Goal: Check status: Check status

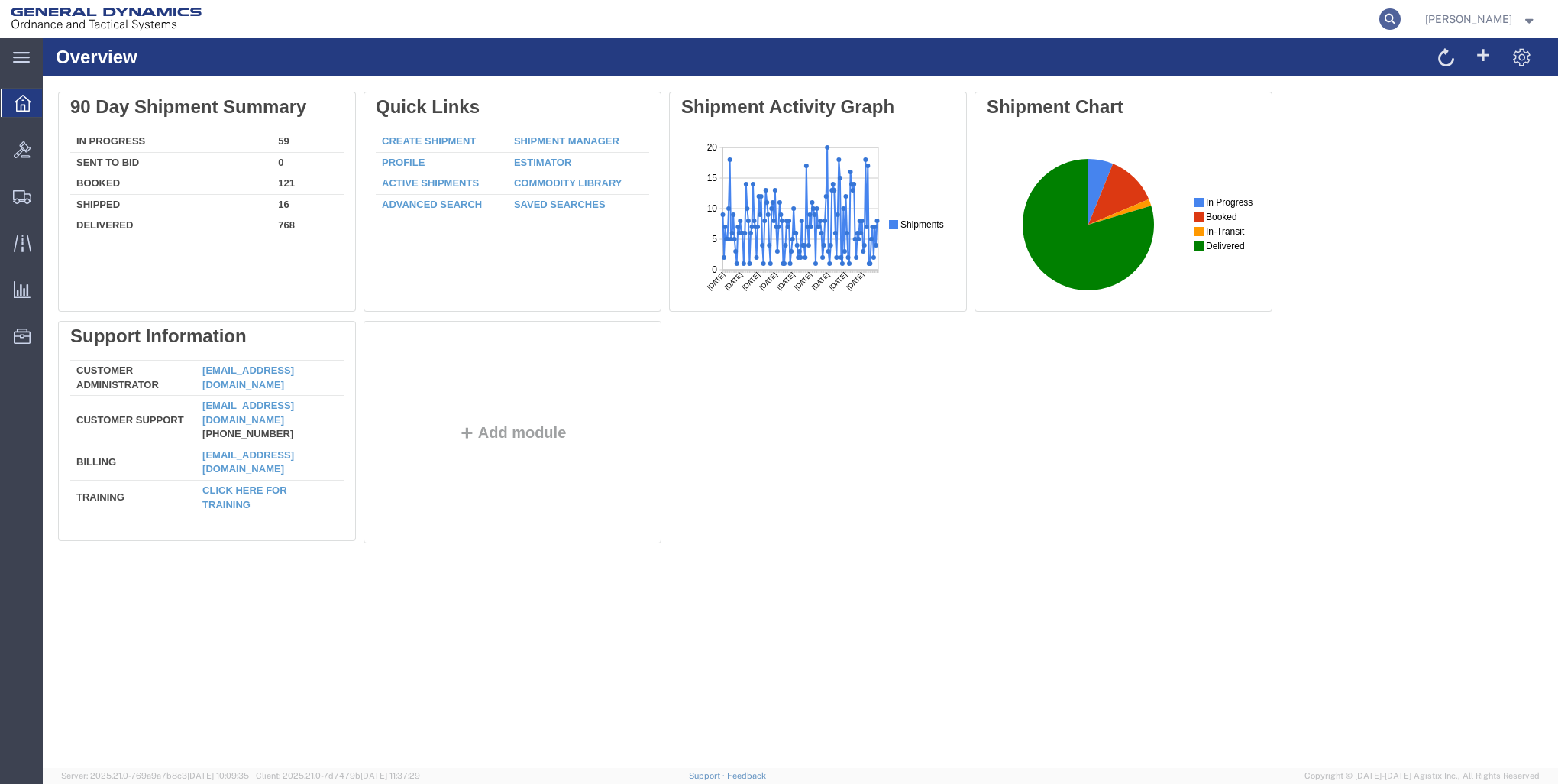
click at [1386, 19] on icon at bounding box center [1391, 19] width 22 height 22
click at [1384, 17] on icon at bounding box center [1391, 19] width 22 height 22
click at [1063, 22] on input "search" at bounding box center [1146, 19] width 464 height 37
type input "57025756"
click at [1386, 17] on icon at bounding box center [1391, 19] width 22 height 22
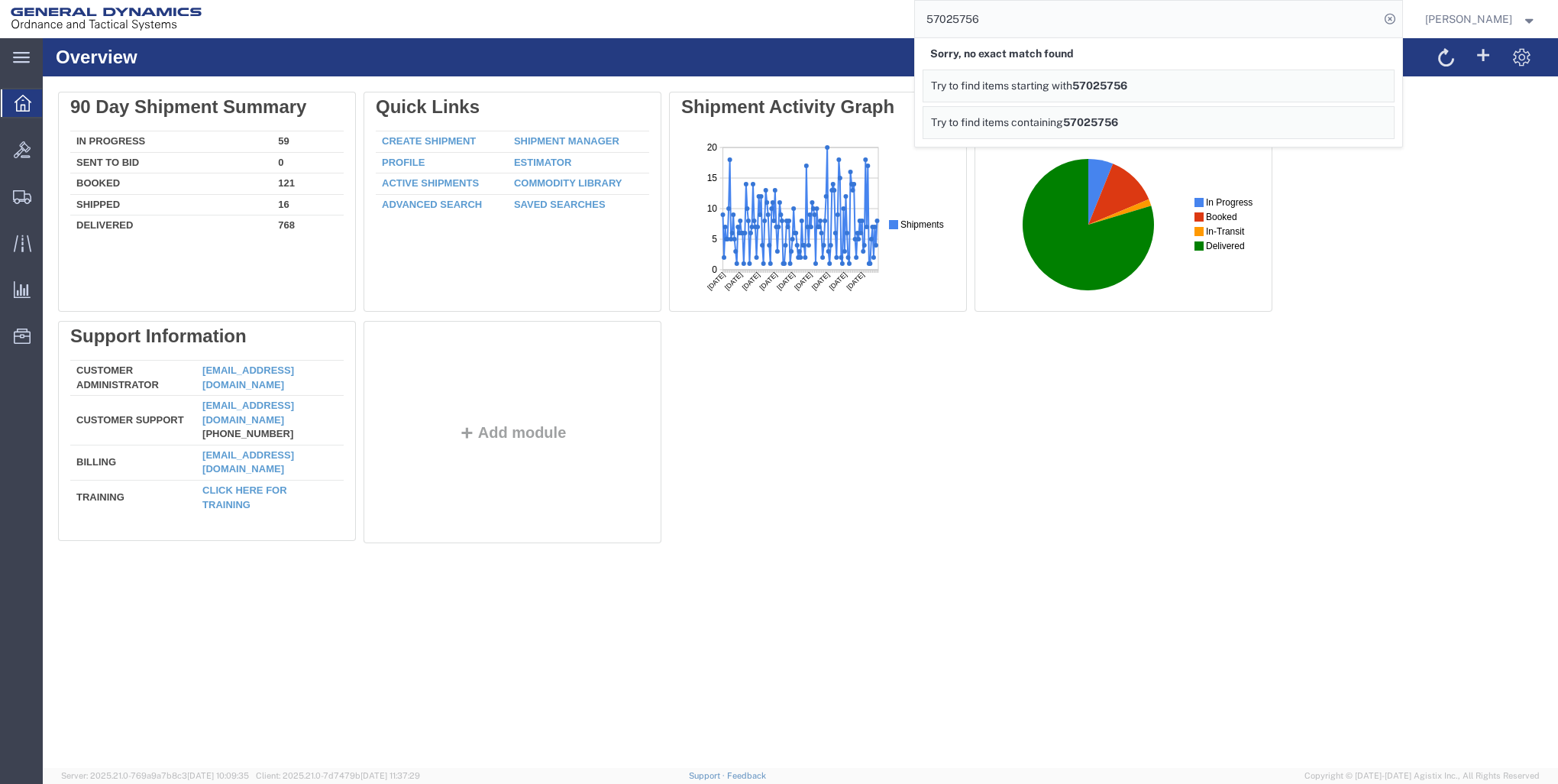
click at [1113, 85] on span "57025756" at bounding box center [1100, 85] width 55 height 12
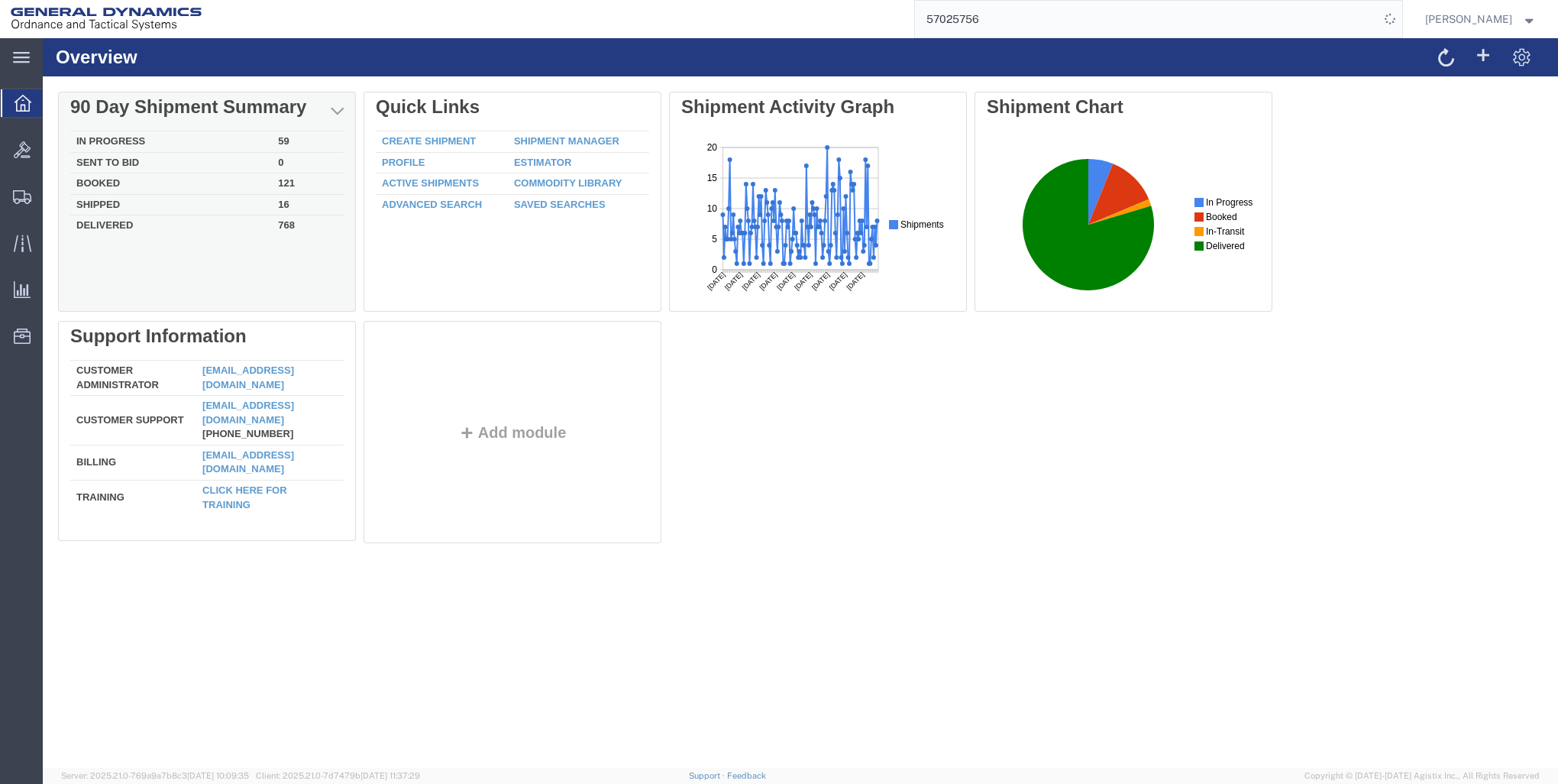
click at [101, 181] on td "Booked" at bounding box center [171, 184] width 202 height 22
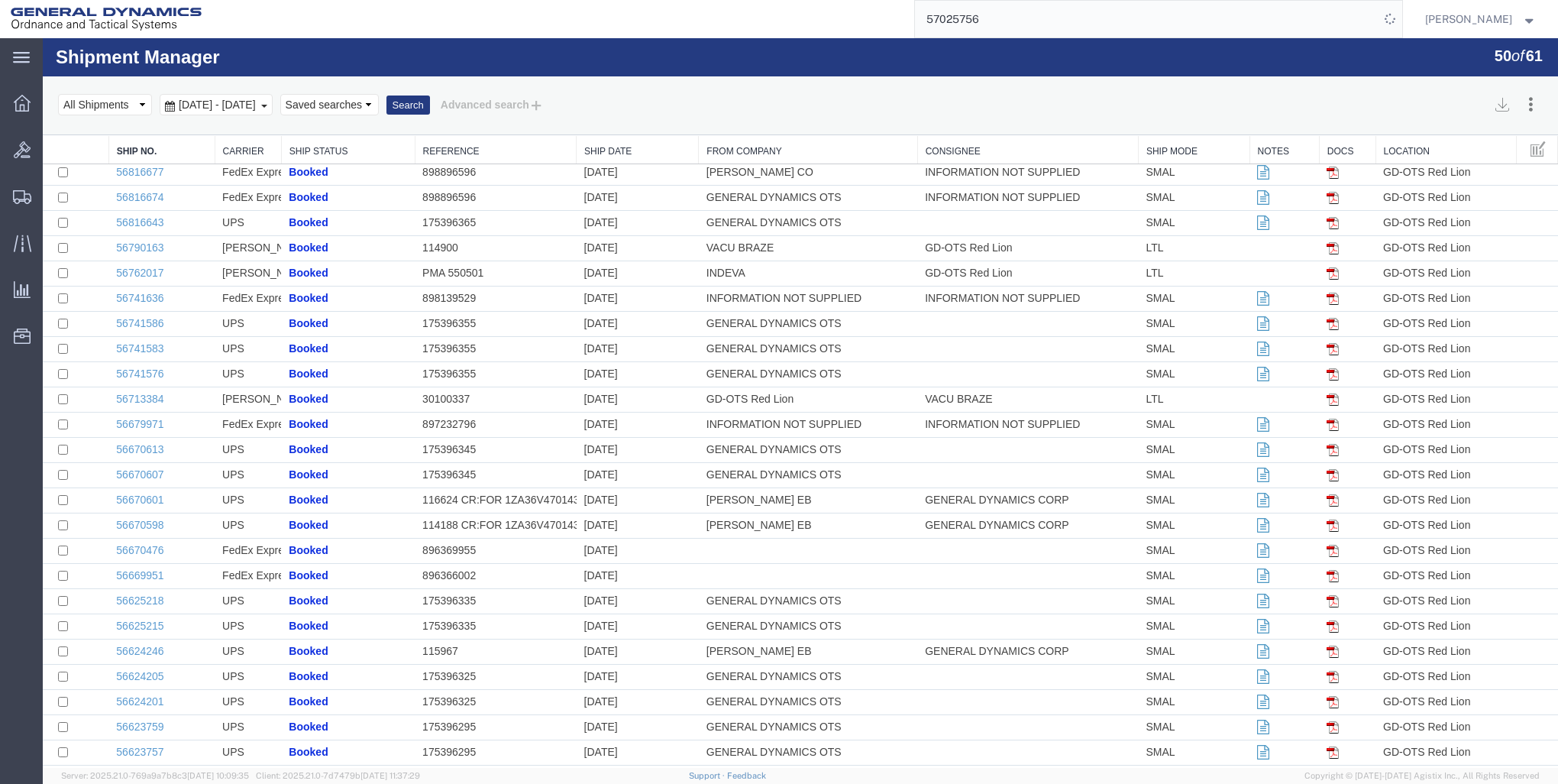
scroll to position [535, 0]
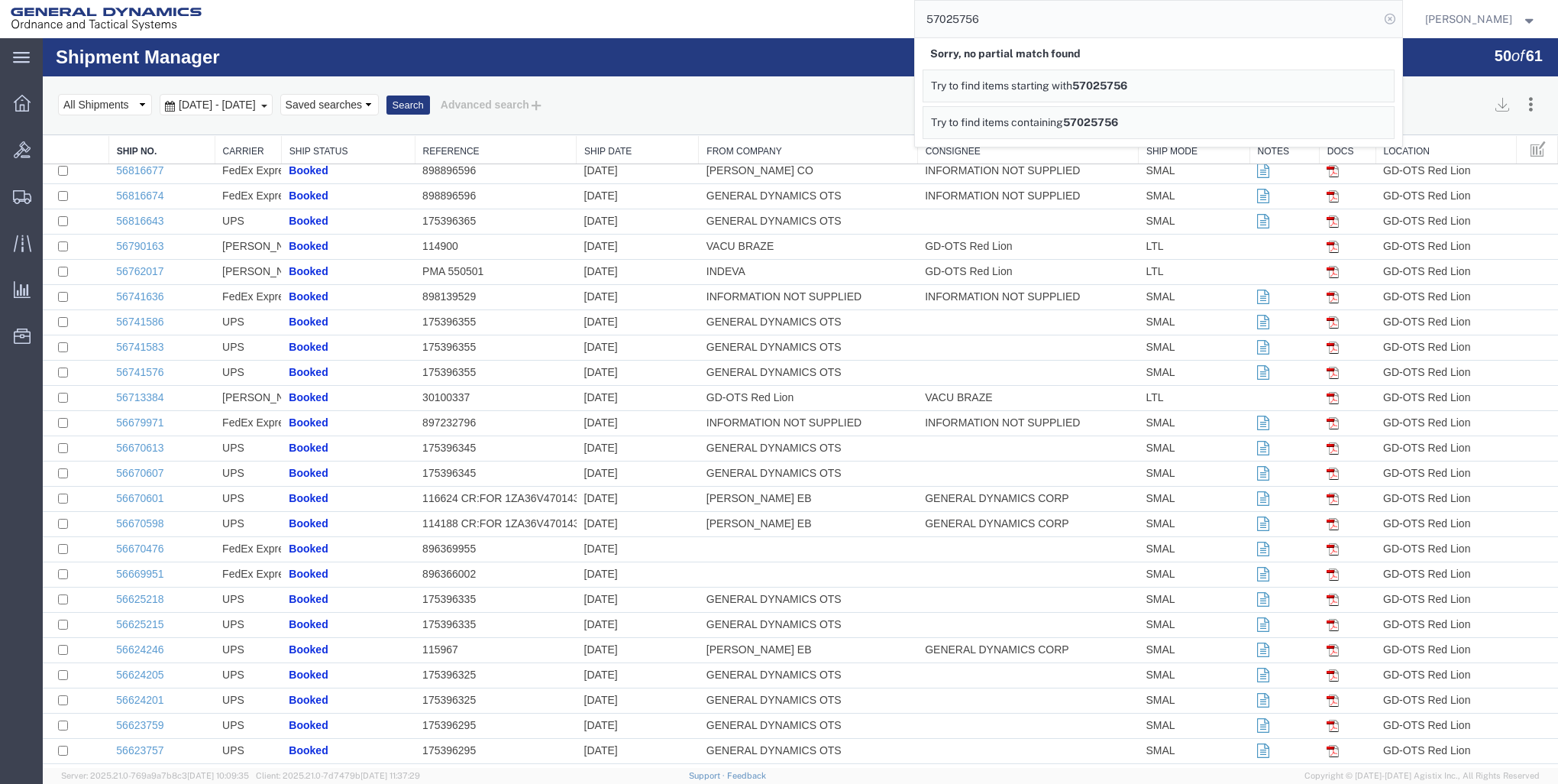
click at [1391, 17] on icon at bounding box center [1391, 19] width 22 height 22
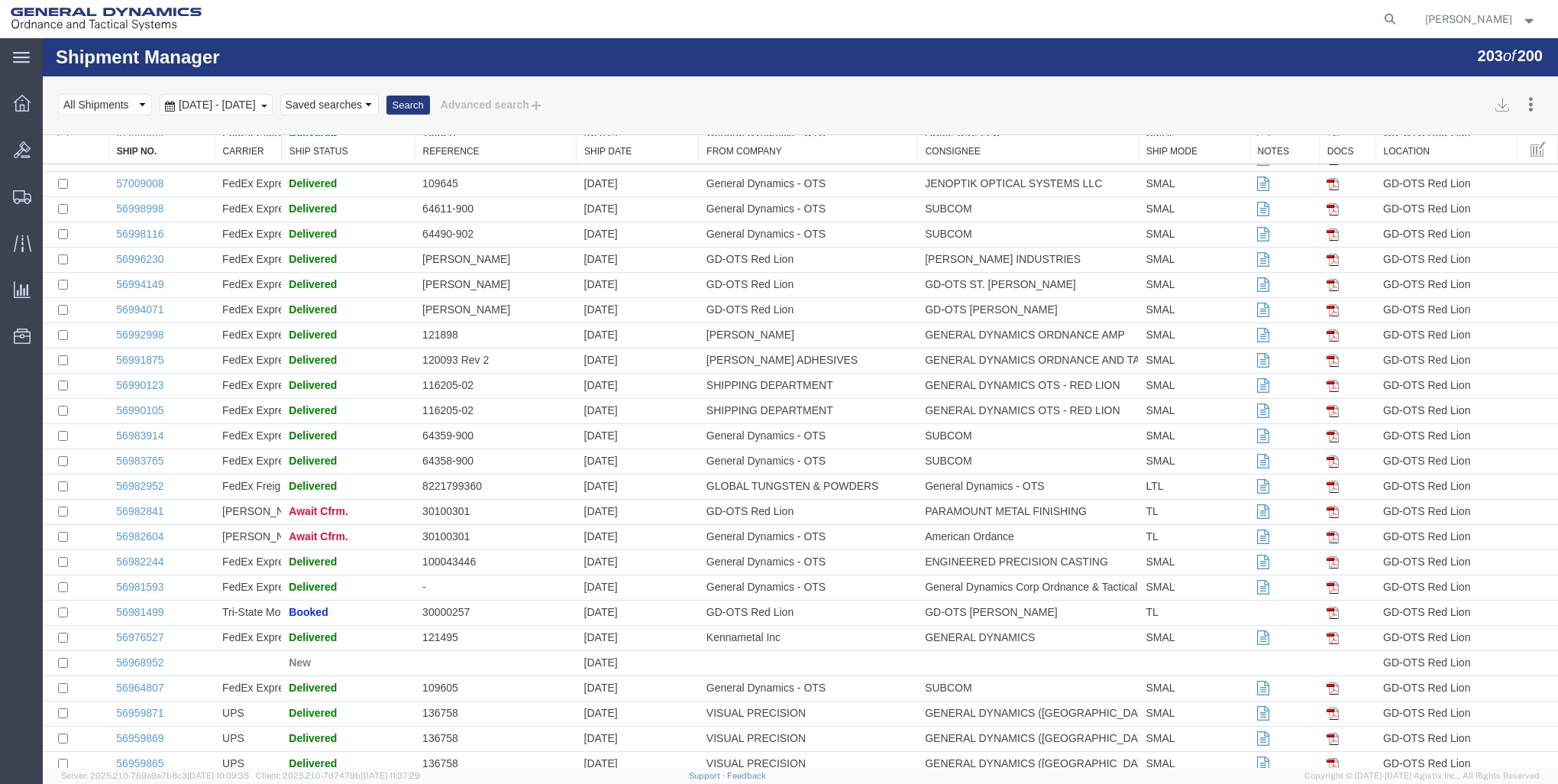
scroll to position [2139, 0]
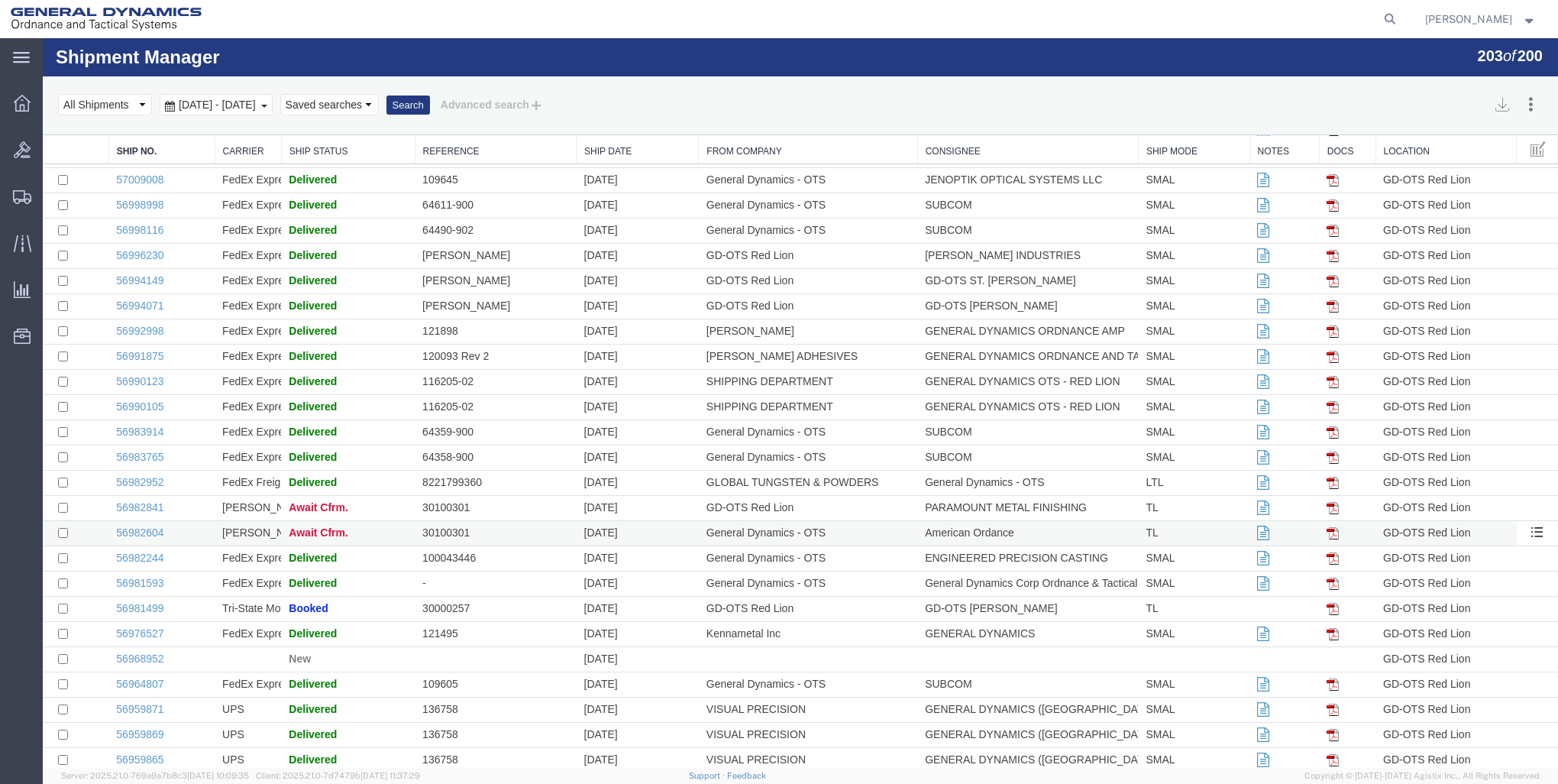
click at [307, 538] on span "Await Cfrm." at bounding box center [319, 532] width 60 height 12
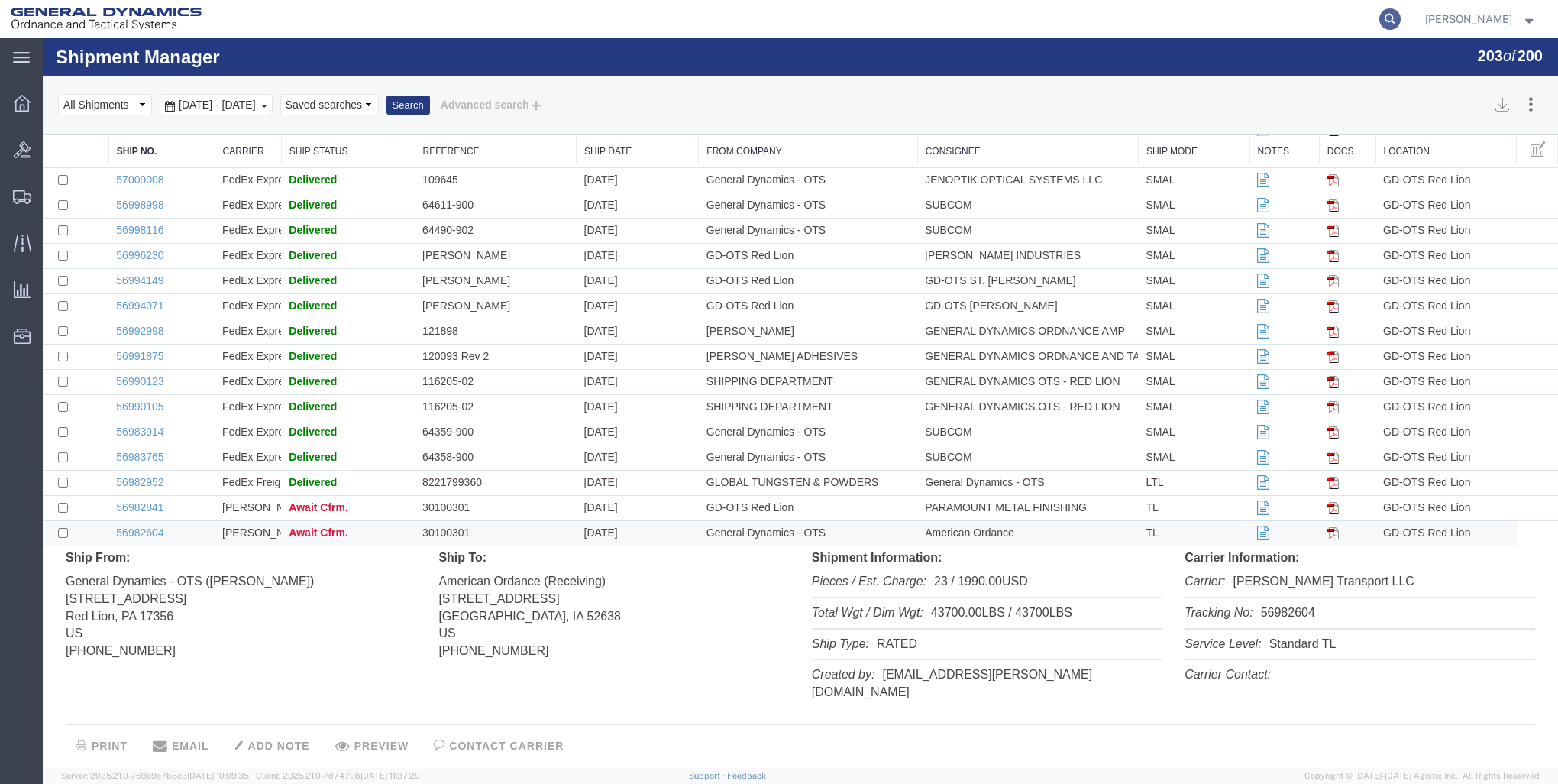
click at [1387, 17] on icon at bounding box center [1391, 19] width 22 height 22
click at [978, 15] on input "search" at bounding box center [1146, 19] width 464 height 37
type input "56951376"
click at [1386, 19] on icon at bounding box center [1391, 19] width 22 height 22
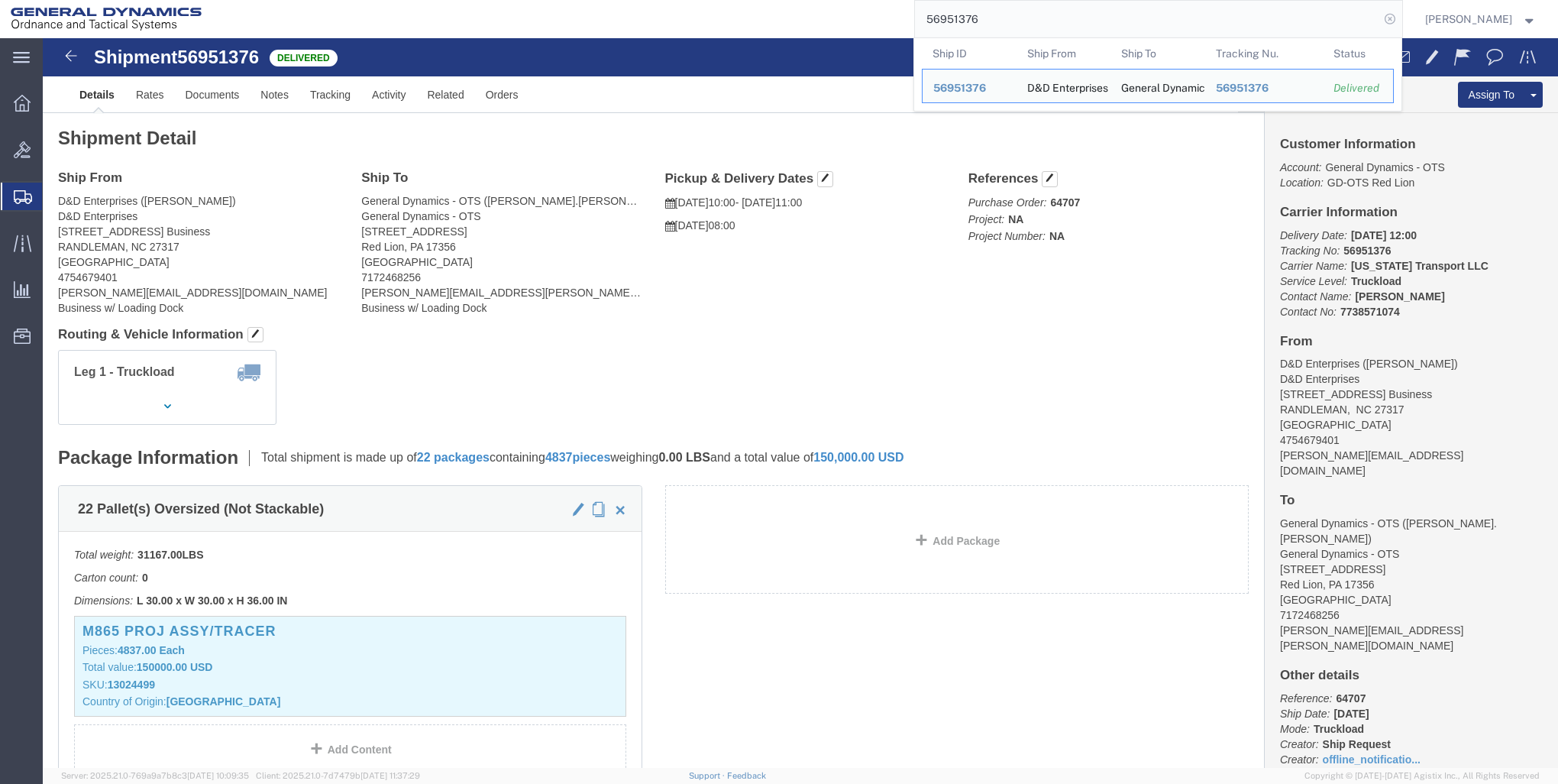
click at [1386, 15] on icon at bounding box center [1391, 19] width 22 height 22
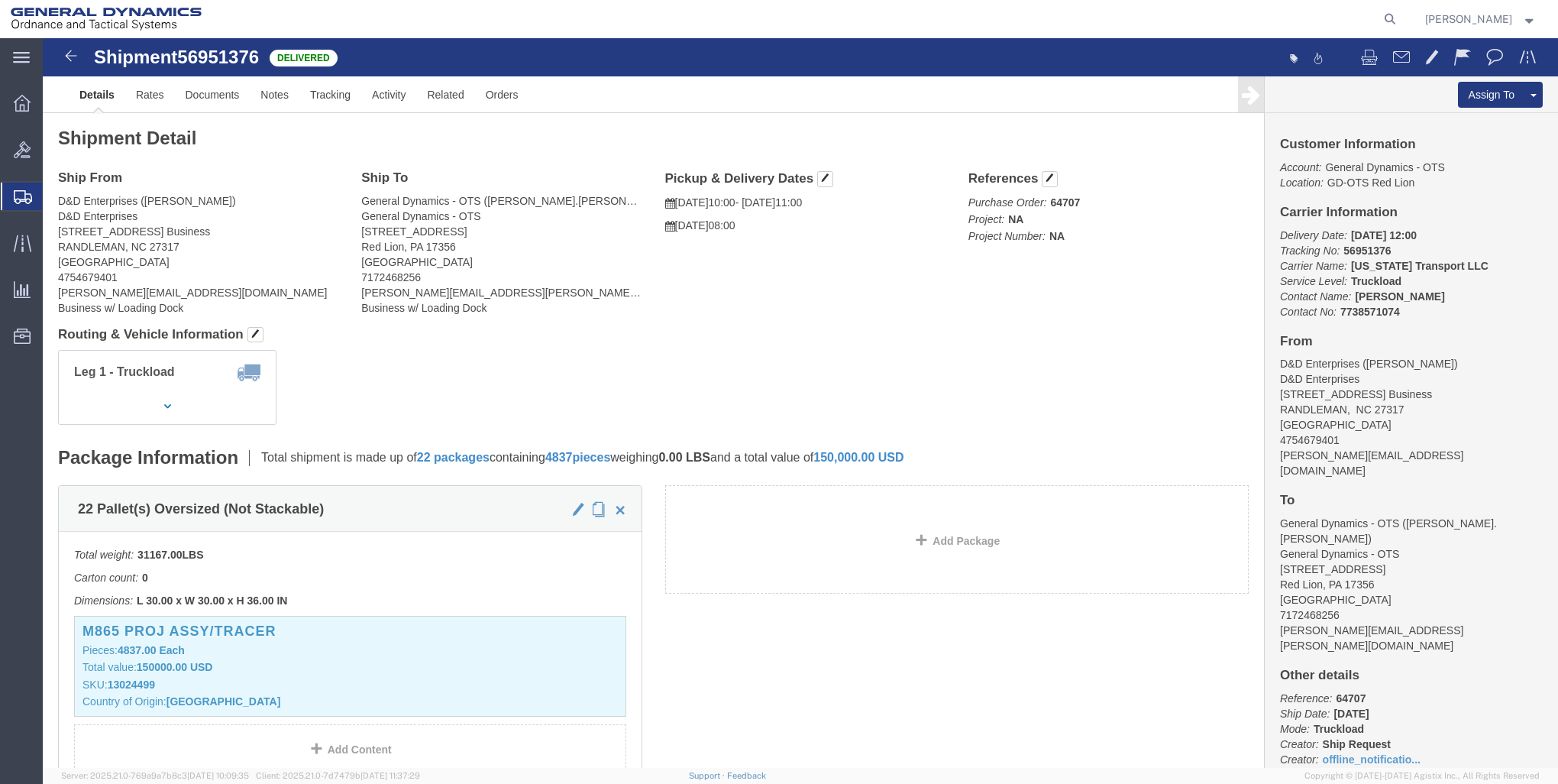
click at [1386, 15] on icon at bounding box center [1391, 19] width 22 height 22
click at [983, 18] on input "search" at bounding box center [1146, 19] width 464 height 37
type input "56649255"
click at [1387, 17] on icon at bounding box center [1391, 19] width 22 height 22
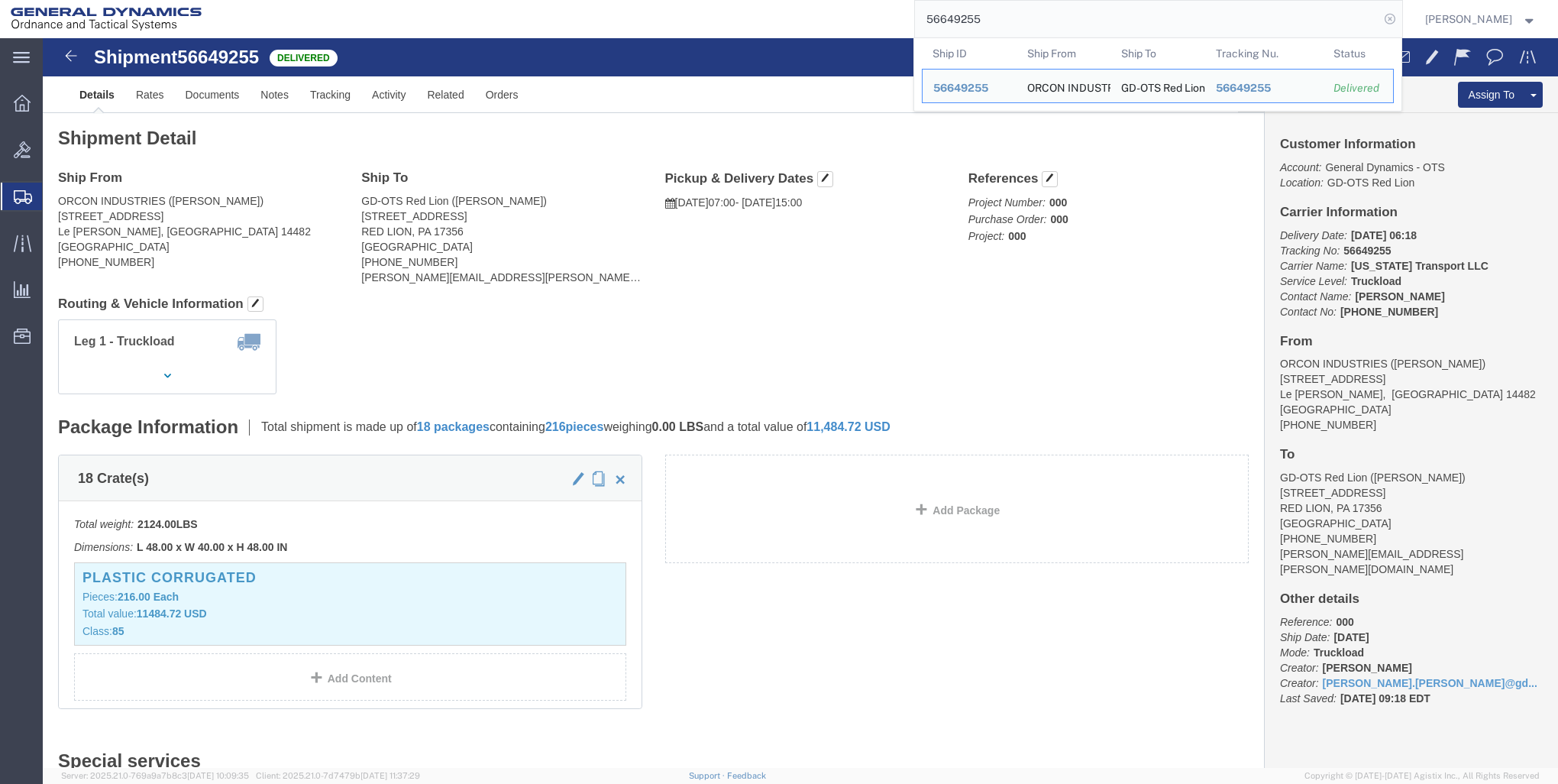
click at [1387, 15] on icon at bounding box center [1391, 19] width 22 height 22
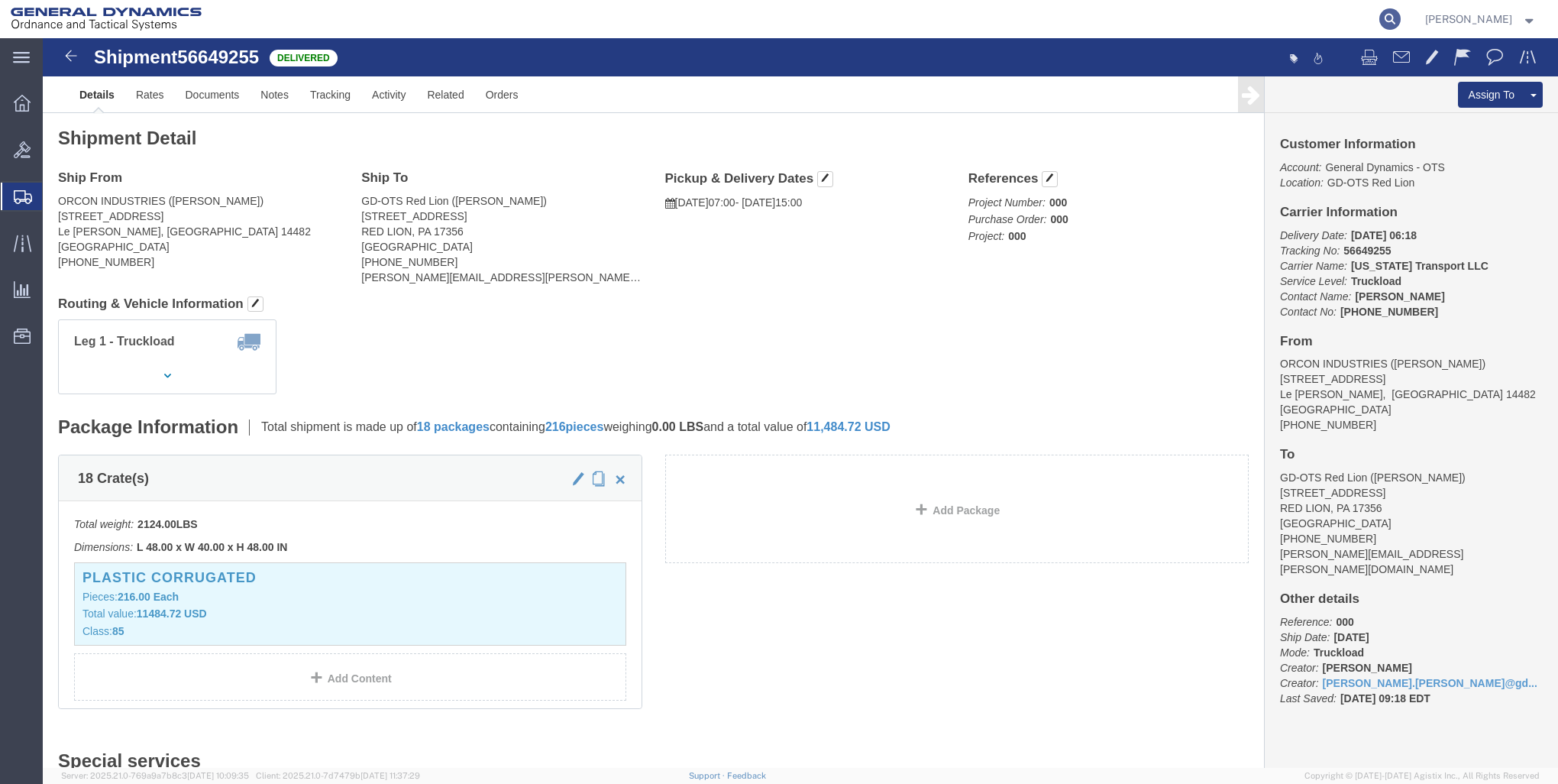
click at [1386, 19] on icon at bounding box center [1391, 19] width 22 height 22
click at [989, 23] on input "search" at bounding box center [1146, 19] width 464 height 37
type input "56715490"
click at [1386, 17] on icon at bounding box center [1391, 19] width 22 height 22
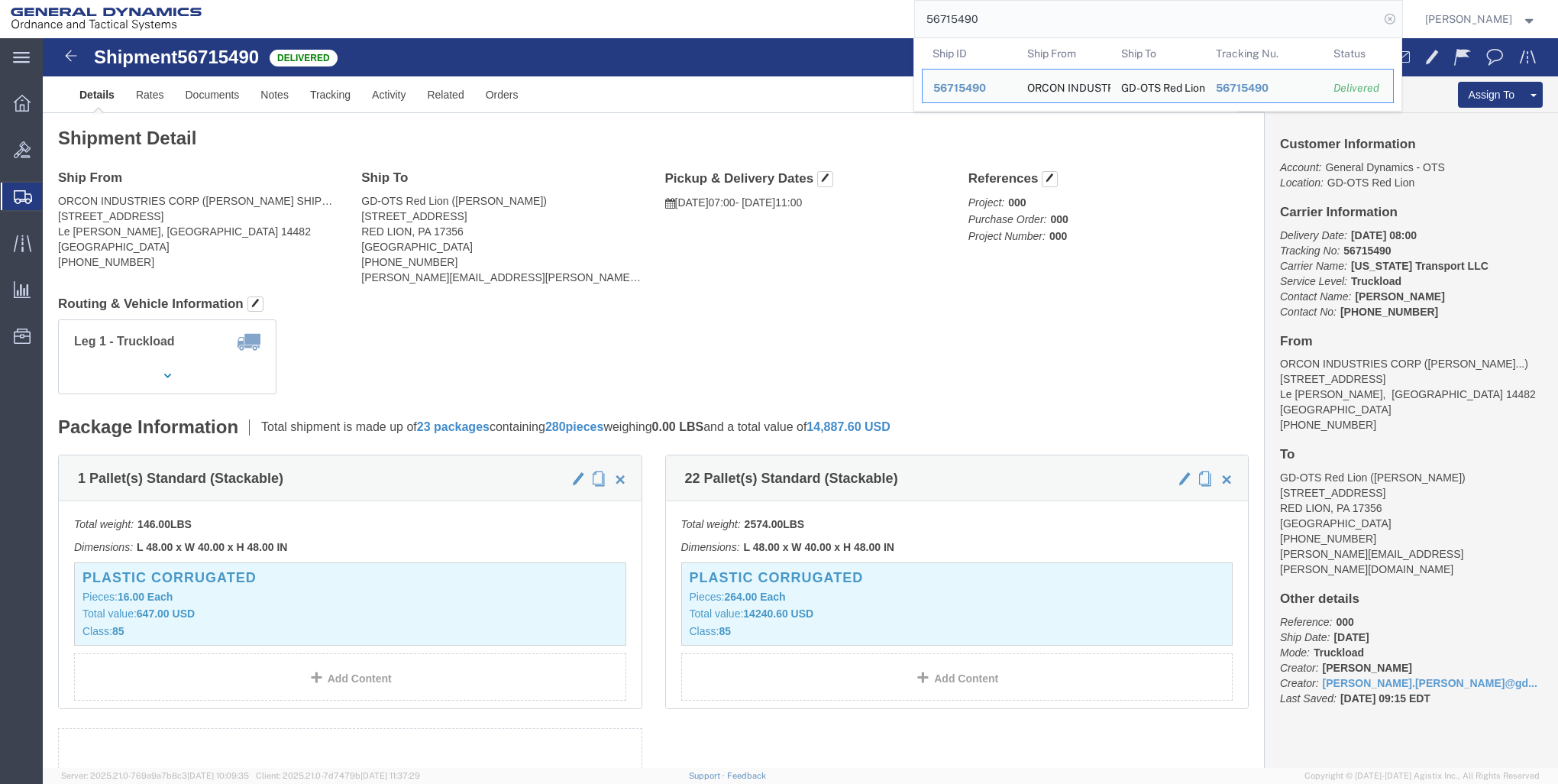
click at [1385, 13] on icon at bounding box center [1391, 19] width 22 height 22
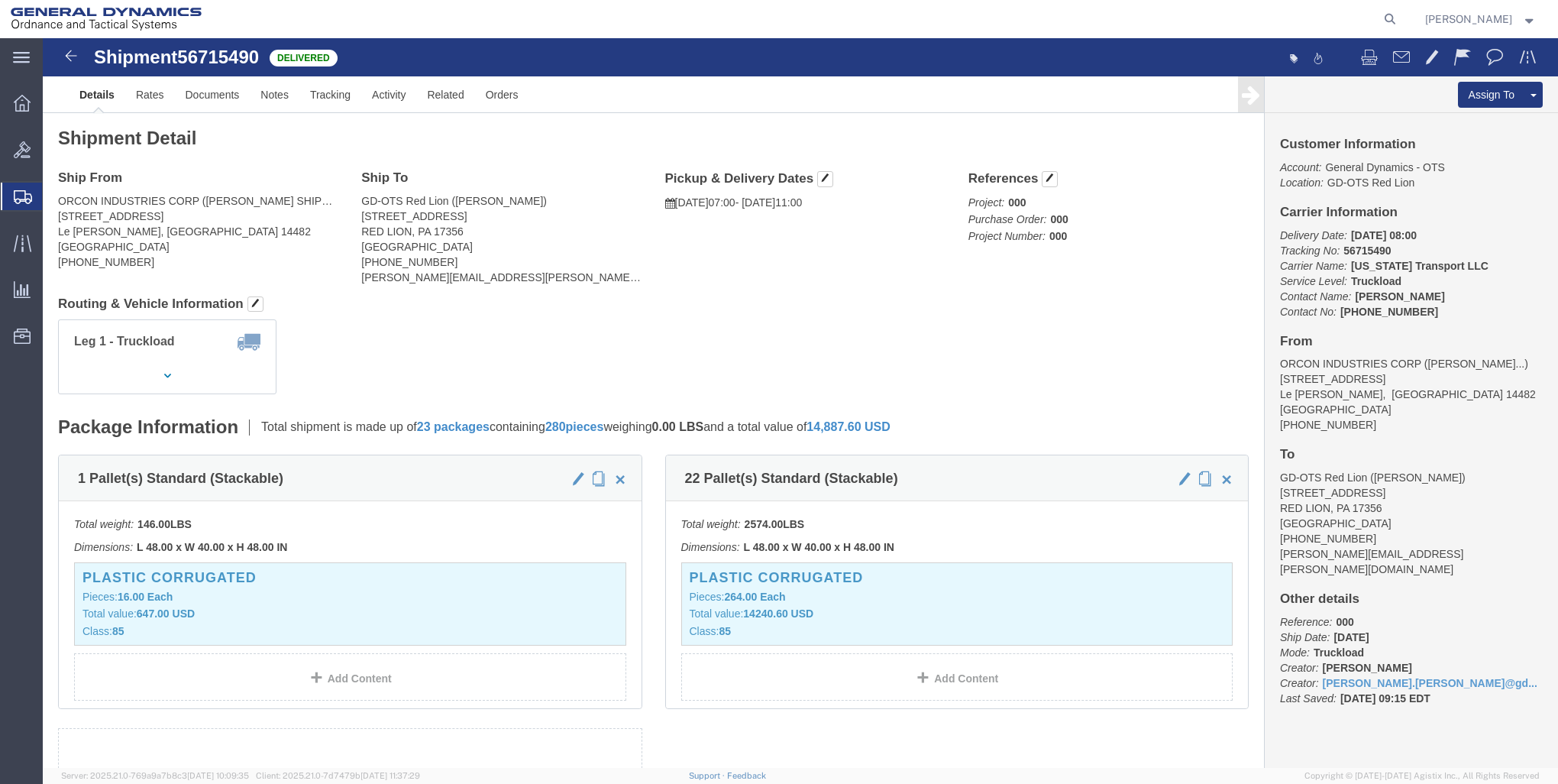
click at [1048, 20] on agx-global-search at bounding box center [1158, 19] width 489 height 38
click at [1388, 17] on icon at bounding box center [1391, 19] width 22 height 22
type input "56699195"
click at [1386, 17] on icon at bounding box center [1391, 19] width 22 height 22
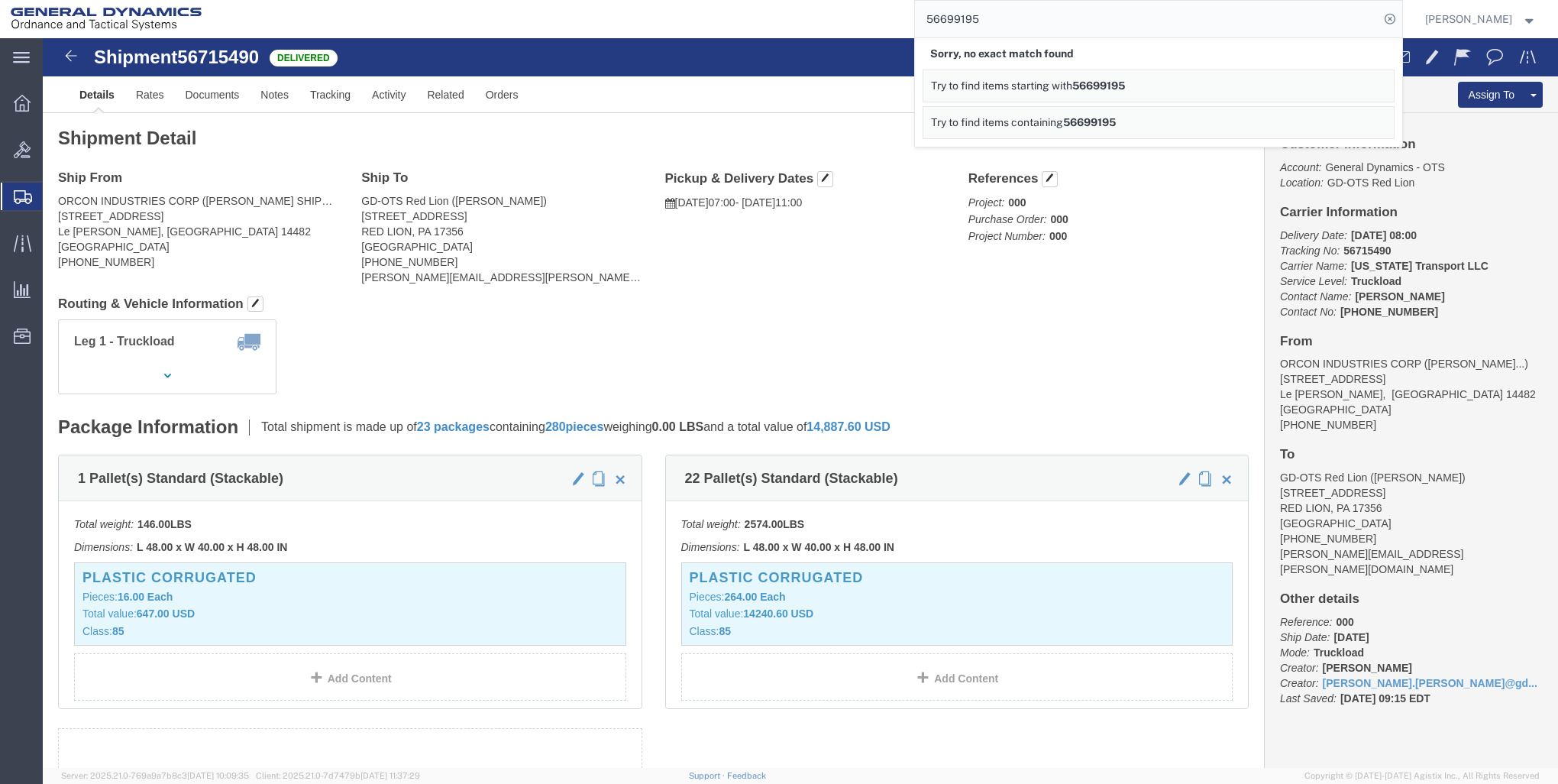
click at [1097, 85] on span "56699195" at bounding box center [1098, 85] width 52 height 12
click at [1388, 18] on icon at bounding box center [1391, 19] width 22 height 22
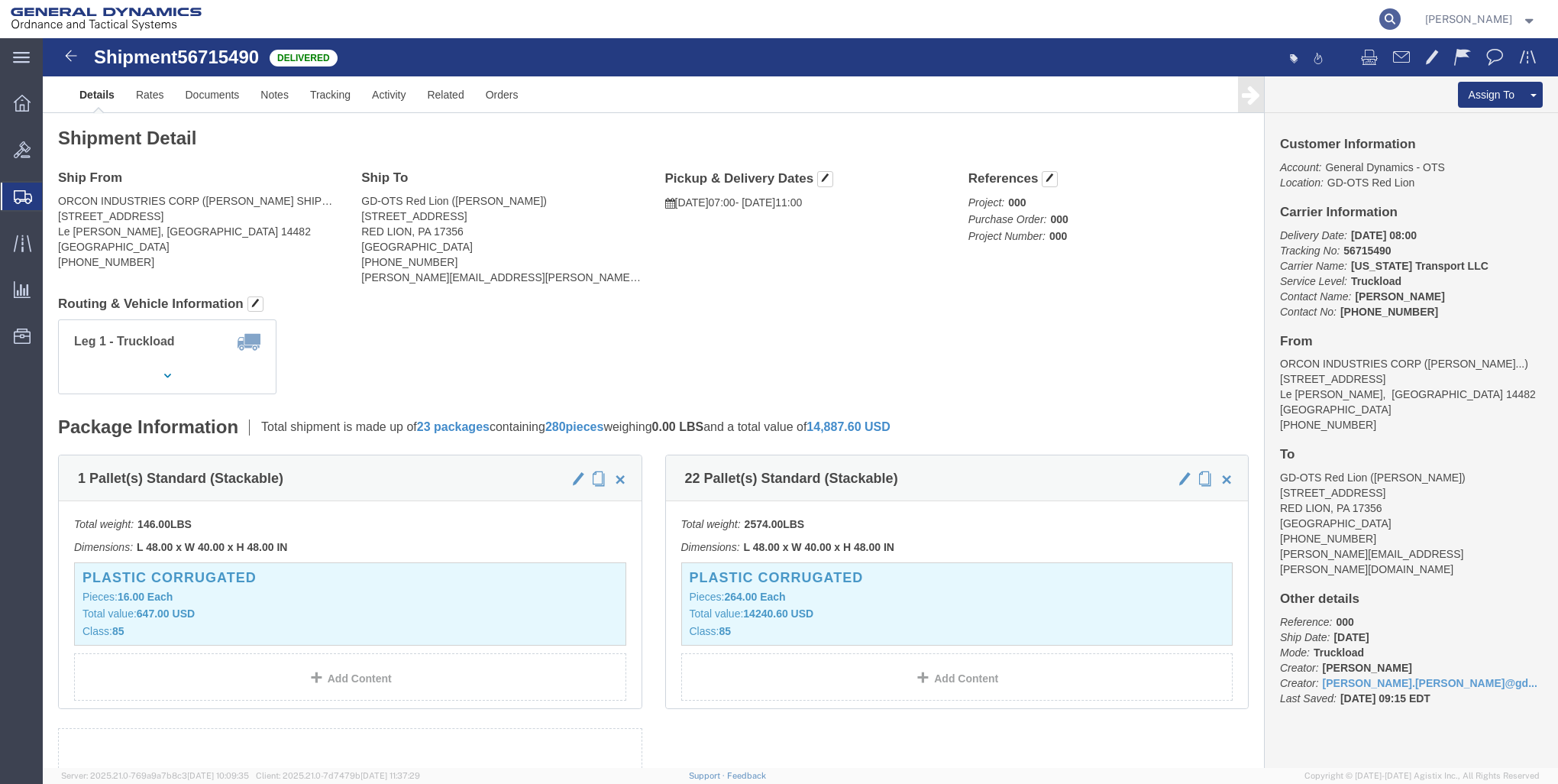
click at [1387, 17] on icon at bounding box center [1391, 19] width 22 height 22
click at [944, 20] on input "search" at bounding box center [1146, 19] width 464 height 37
type input "56388774"
click at [1386, 17] on icon at bounding box center [1391, 19] width 22 height 22
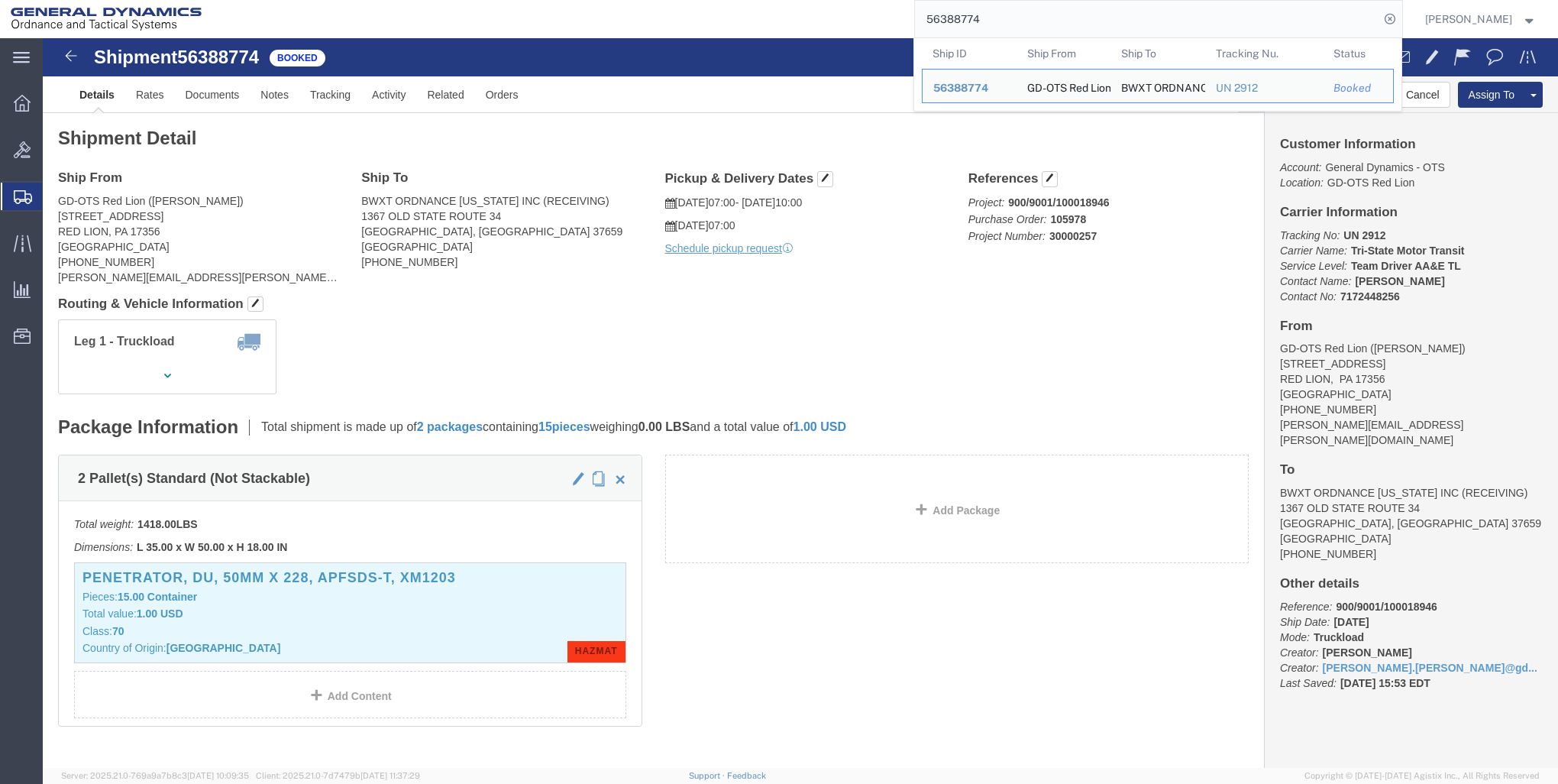
drag, startPoint x: 860, startPoint y: 24, endPoint x: 876, endPoint y: 32, distance: 17.9
click at [860, 24] on div "56388774 Ship ID Ship From Ship To Tracking Nu. Status Ship ID 56388774 Ship Fr…" at bounding box center [807, 19] width 1191 height 38
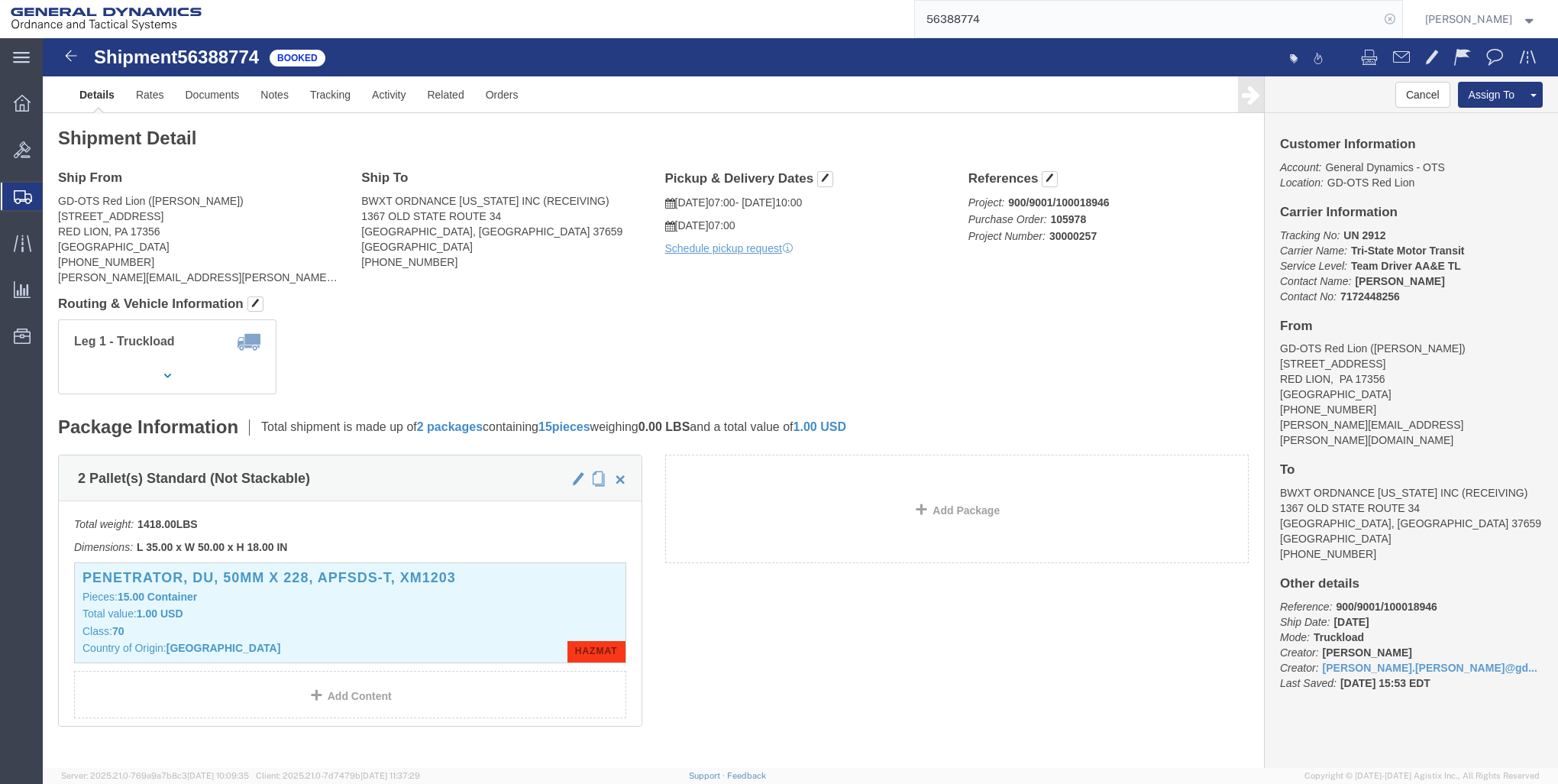
click at [1385, 19] on icon at bounding box center [1391, 19] width 22 height 22
click at [22, 103] on icon at bounding box center [22, 103] width 17 height 17
